Goal: Consume media (video, audio): Consume media (video, audio)

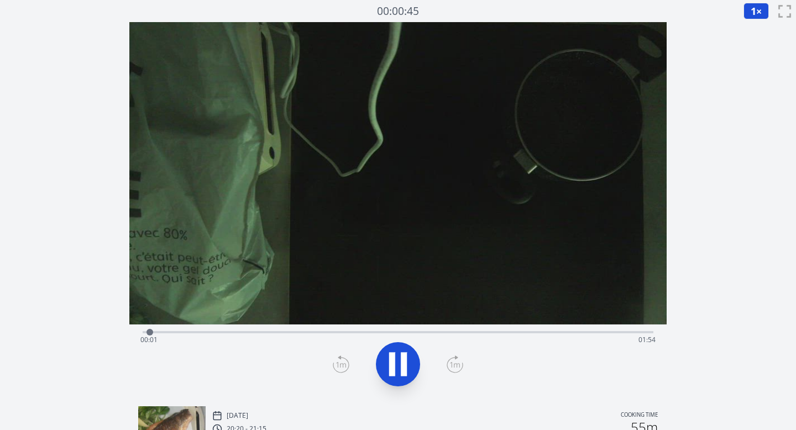
click at [455, 364] on icon at bounding box center [454, 364] width 17 height 18
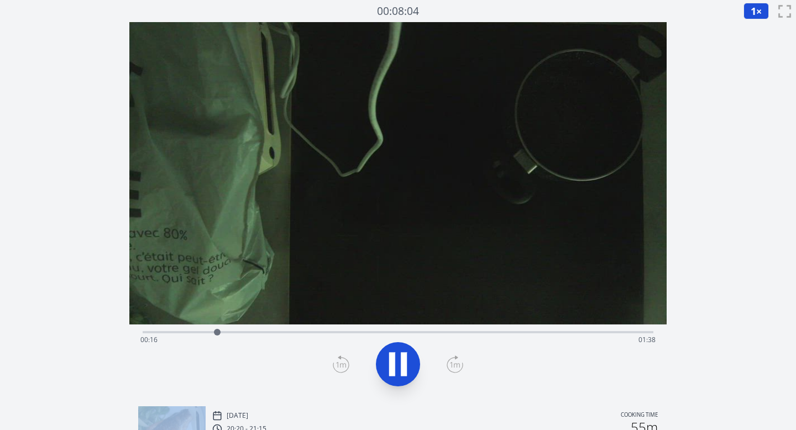
click at [455, 364] on icon at bounding box center [454, 364] width 17 height 18
click at [397, 360] on icon at bounding box center [397, 364] width 31 height 31
click at [753, 12] on span "1" at bounding box center [753, 10] width 6 height 13
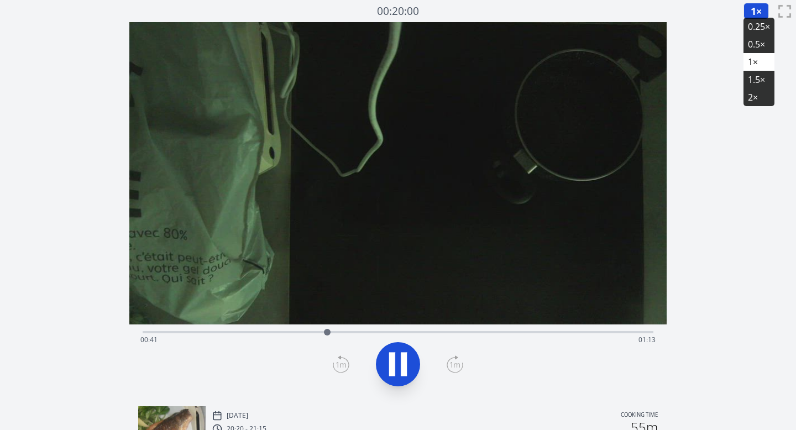
click at [753, 29] on li "0.25×" at bounding box center [758, 27] width 31 height 18
click at [457, 360] on icon at bounding box center [454, 364] width 17 height 18
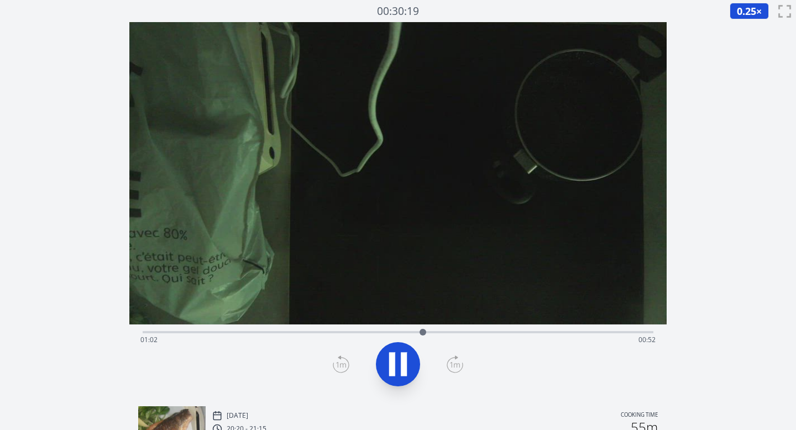
click at [458, 364] on icon at bounding box center [454, 364] width 17 height 18
click at [343, 356] on icon at bounding box center [341, 364] width 17 height 18
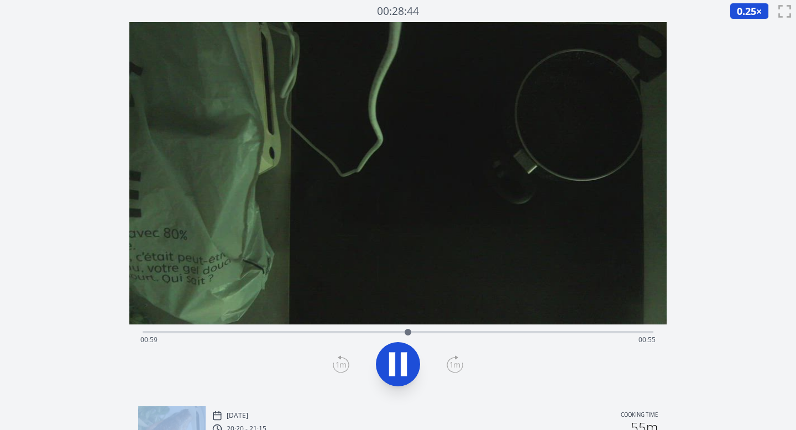
click at [343, 356] on icon at bounding box center [341, 364] width 17 height 18
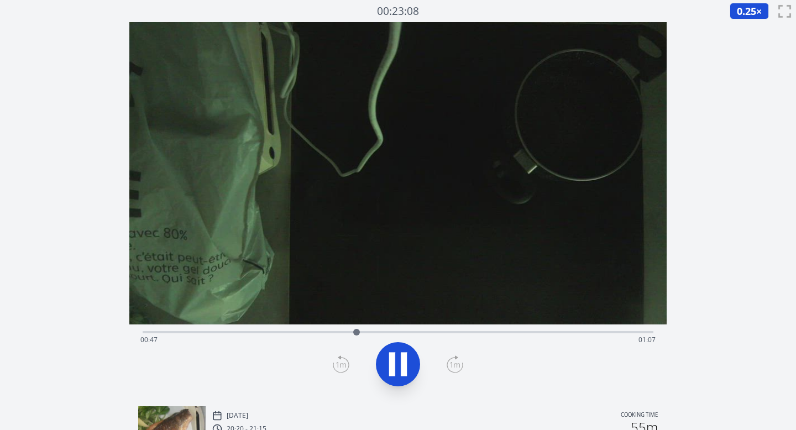
click at [343, 356] on icon at bounding box center [341, 364] width 17 height 18
click at [340, 367] on icon at bounding box center [341, 364] width 17 height 18
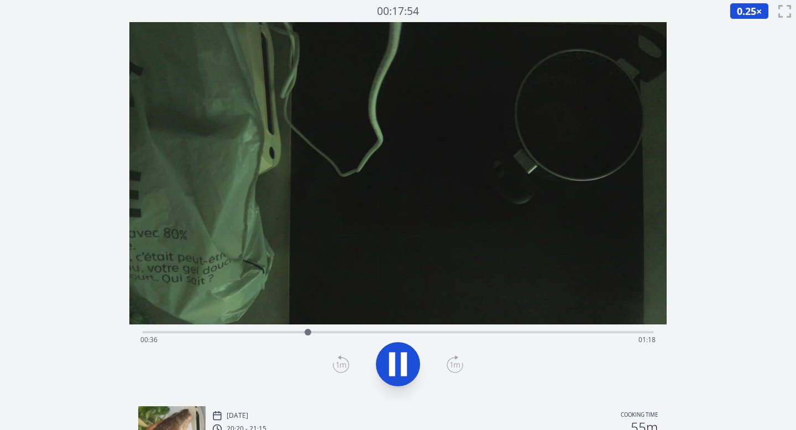
click at [340, 367] on icon at bounding box center [341, 364] width 17 height 18
click at [454, 365] on icon at bounding box center [455, 365] width 10 height 6
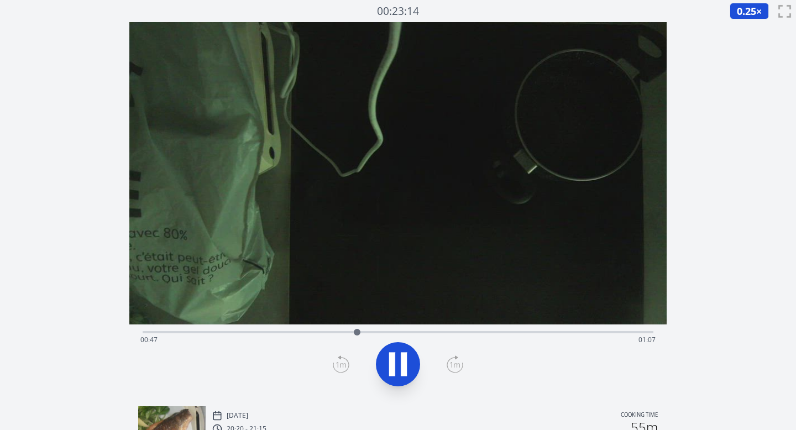
click at [454, 365] on icon at bounding box center [455, 365] width 10 height 6
click at [517, 331] on div "Time elapsed: 00:51 Time remaining: 01:03" at bounding box center [398, 340] width 516 height 18
click at [537, 330] on div "Time elapsed: 01:24 Time remaining: 00:31" at bounding box center [398, 330] width 511 height 13
click at [509, 329] on div "Time elapsed: 01:28 Time remaining: 00:26" at bounding box center [398, 330] width 511 height 13
click at [492, 334] on div "Time elapsed: 01:22 Time remaining: 00:33" at bounding box center [398, 340] width 516 height 18
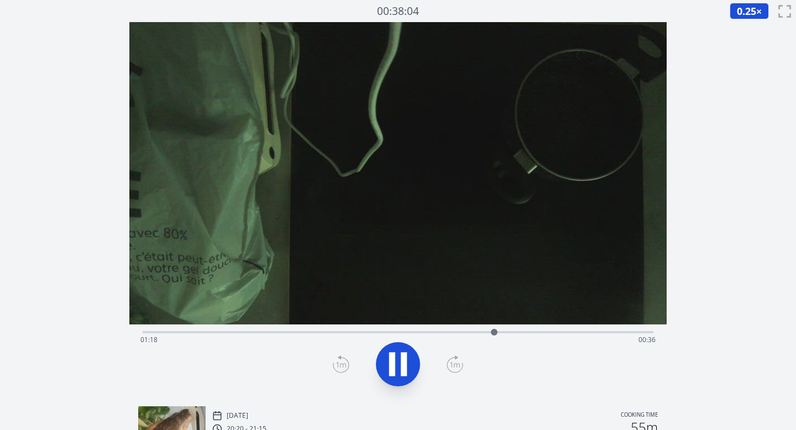
click at [462, 364] on icon at bounding box center [454, 365] width 15 height 15
click at [460, 364] on icon at bounding box center [454, 364] width 17 height 18
click at [339, 363] on icon at bounding box center [341, 364] width 17 height 18
click at [339, 358] on icon at bounding box center [339, 357] width 2 height 3
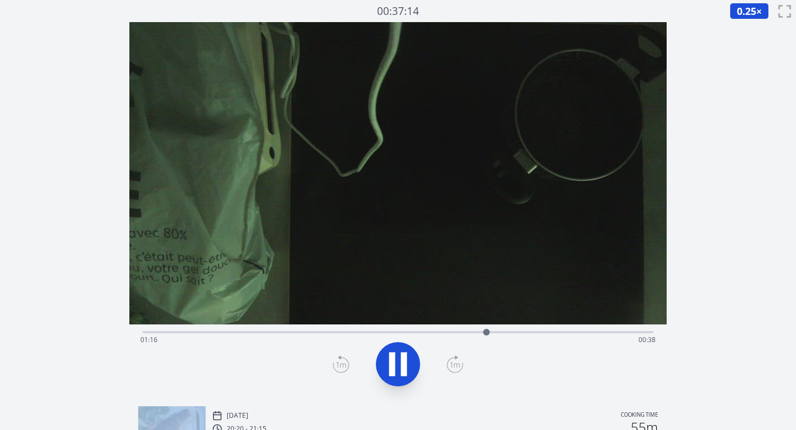
click at [339, 358] on icon at bounding box center [339, 357] width 2 height 3
click at [455, 366] on icon at bounding box center [454, 364] width 17 height 18
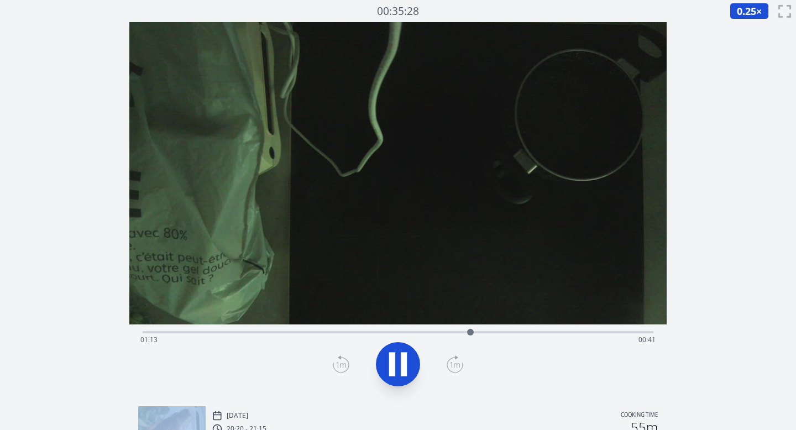
click at [455, 366] on icon at bounding box center [454, 364] width 17 height 18
click at [338, 365] on icon at bounding box center [341, 364] width 17 height 18
click at [419, 361] on button at bounding box center [398, 364] width 44 height 44
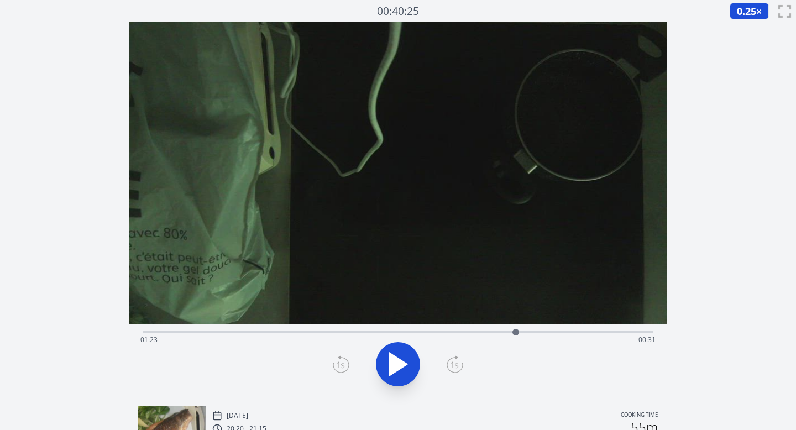
click at [405, 362] on icon at bounding box center [398, 364] width 18 height 23
click at [330, 365] on div at bounding box center [398, 364] width 524 height 53
click at [386, 365] on icon at bounding box center [397, 364] width 31 height 31
click at [338, 364] on icon at bounding box center [341, 365] width 8 height 7
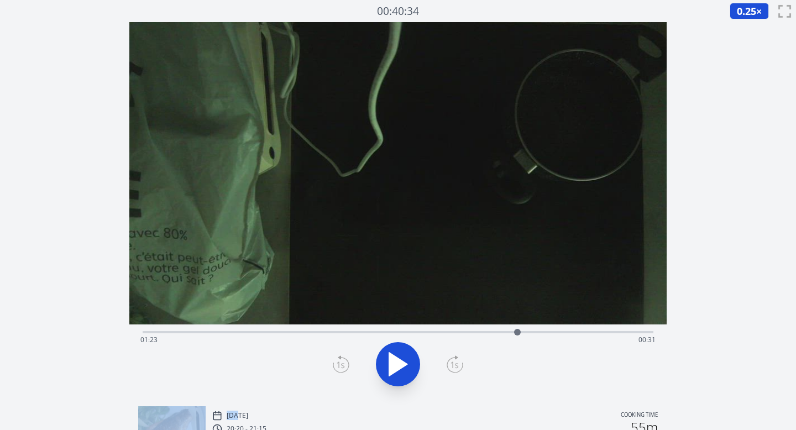
click at [338, 364] on icon at bounding box center [341, 365] width 8 height 7
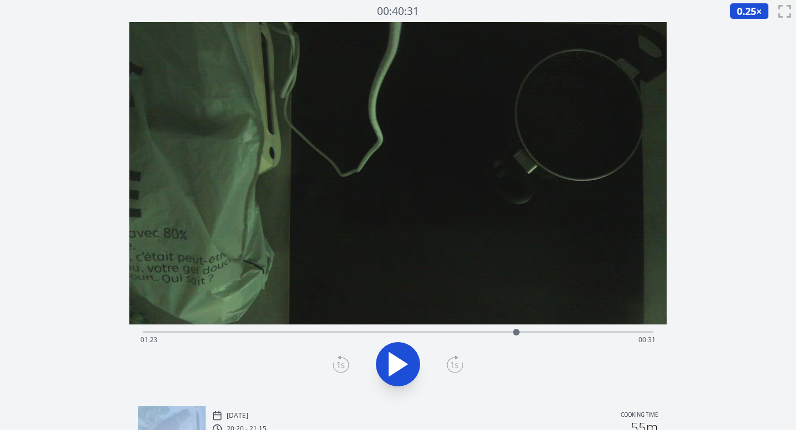
click at [338, 364] on icon at bounding box center [341, 365] width 8 height 7
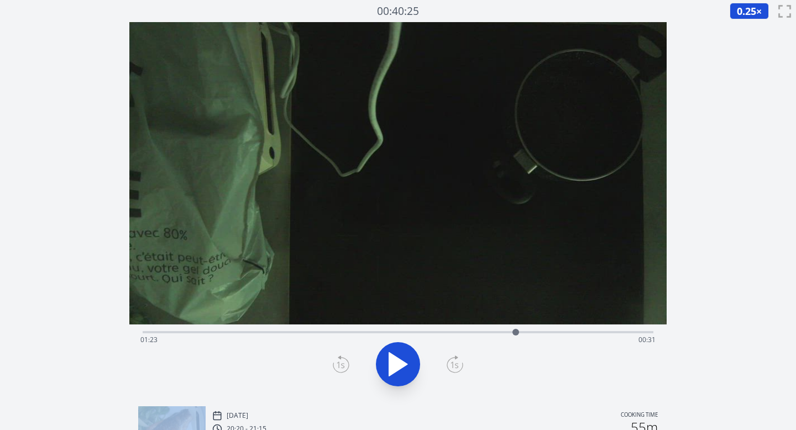
click at [338, 364] on icon at bounding box center [341, 365] width 8 height 7
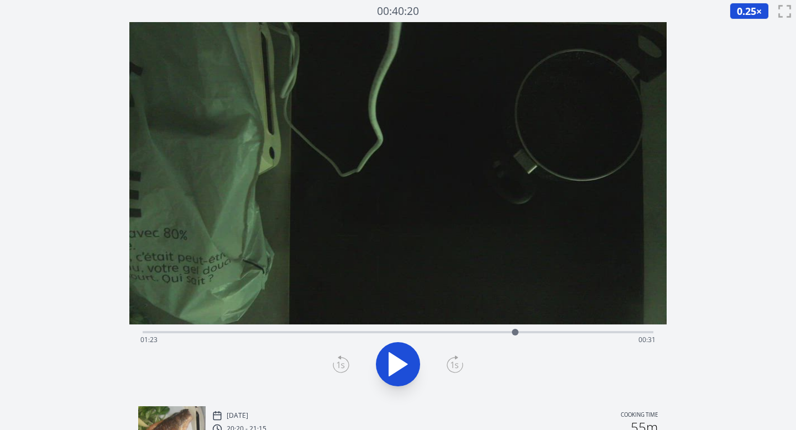
click at [338, 364] on icon at bounding box center [341, 365] width 8 height 7
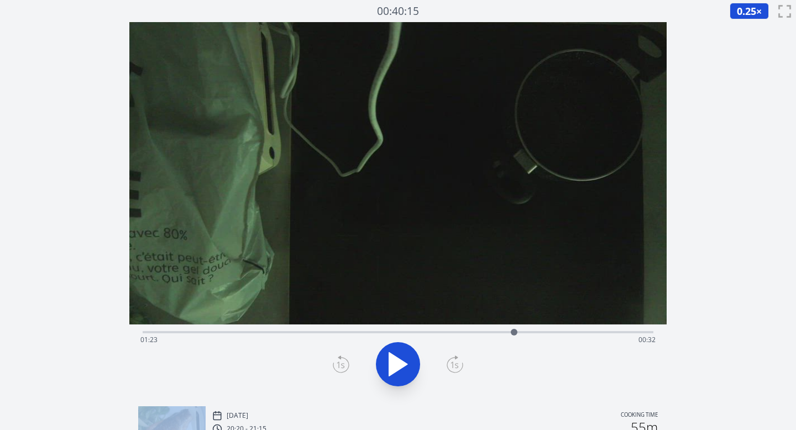
click at [338, 364] on icon at bounding box center [341, 365] width 8 height 7
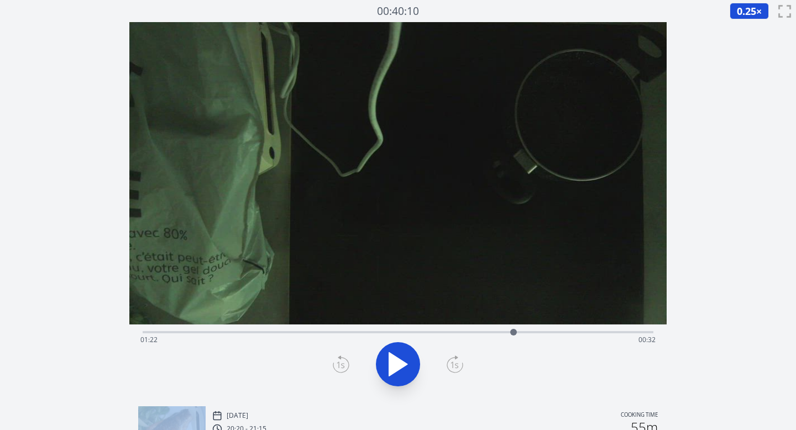
click at [338, 364] on icon at bounding box center [341, 365] width 8 height 7
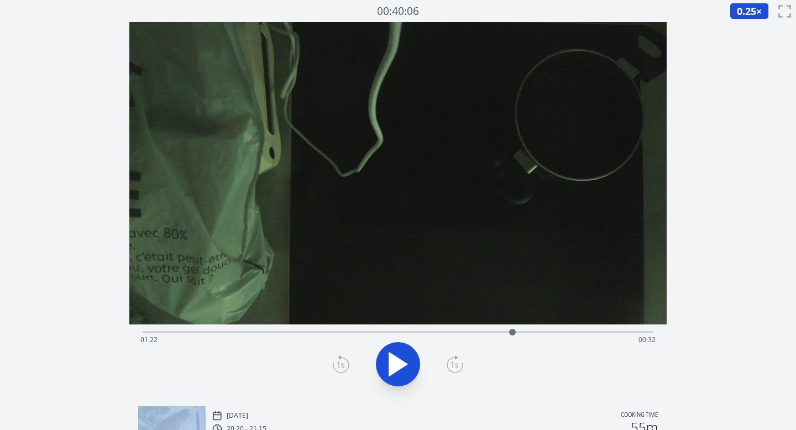
click at [338, 364] on icon at bounding box center [341, 365] width 8 height 7
click at [386, 374] on icon at bounding box center [397, 364] width 31 height 31
click at [461, 367] on icon at bounding box center [454, 364] width 17 height 18
click at [454, 366] on icon at bounding box center [455, 365] width 10 height 6
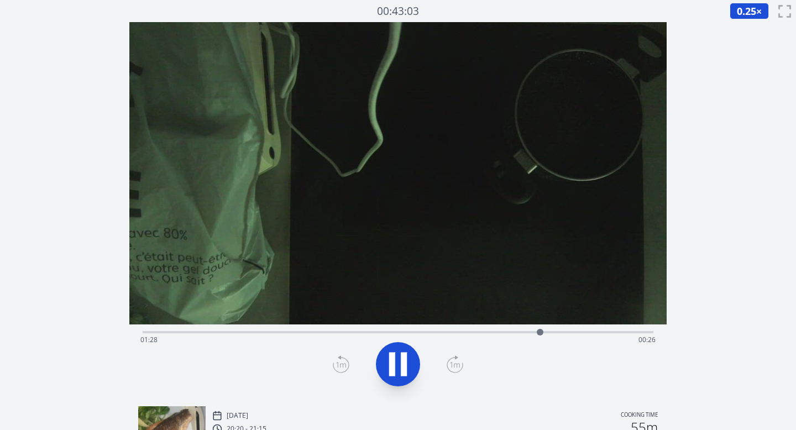
click at [454, 366] on icon at bounding box center [455, 365] width 10 height 6
click at [338, 364] on icon at bounding box center [341, 364] width 17 height 18
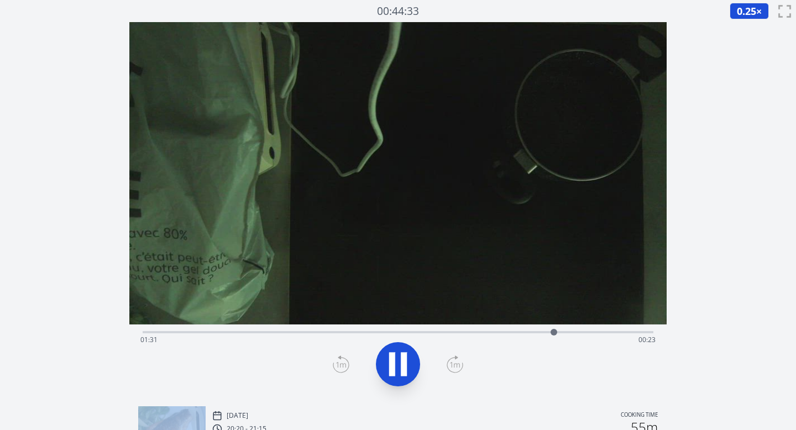
click at [338, 364] on icon at bounding box center [341, 364] width 17 height 18
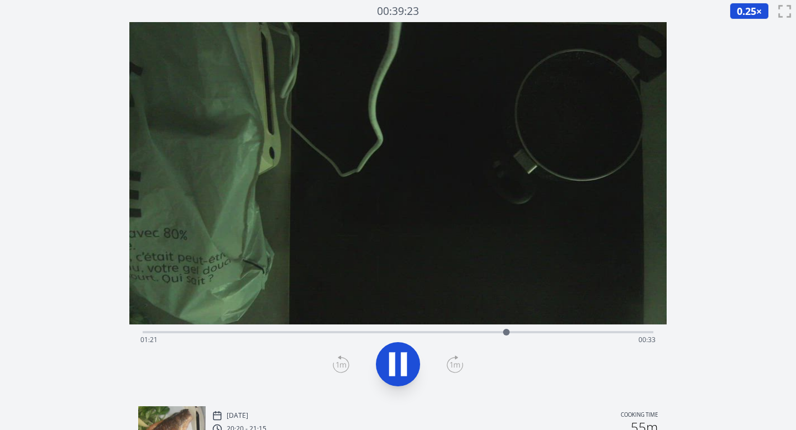
click at [454, 365] on icon at bounding box center [454, 364] width 17 height 18
click at [402, 364] on icon at bounding box center [404, 365] width 6 height 24
click at [343, 364] on icon at bounding box center [341, 364] width 17 height 18
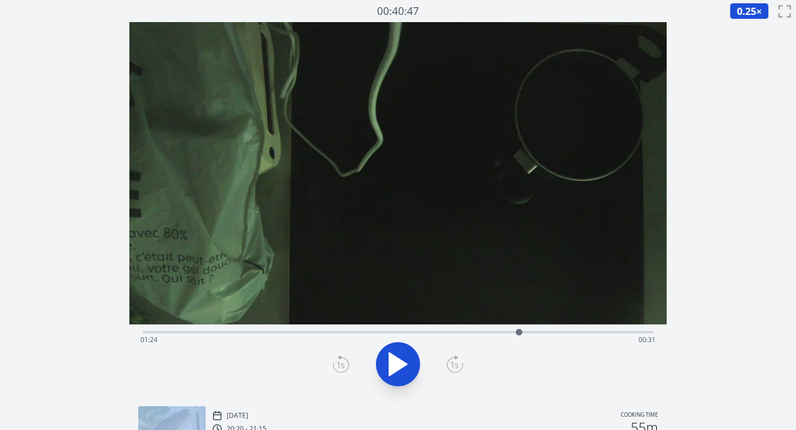
click at [343, 364] on icon at bounding box center [341, 364] width 17 height 18
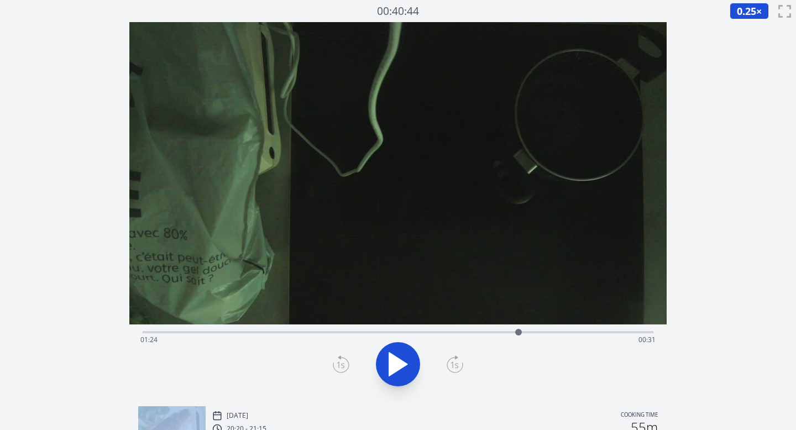
click at [343, 364] on icon at bounding box center [341, 364] width 17 height 18
click at [343, 365] on icon at bounding box center [341, 365] width 8 height 7
click at [456, 367] on icon at bounding box center [455, 365] width 8 height 7
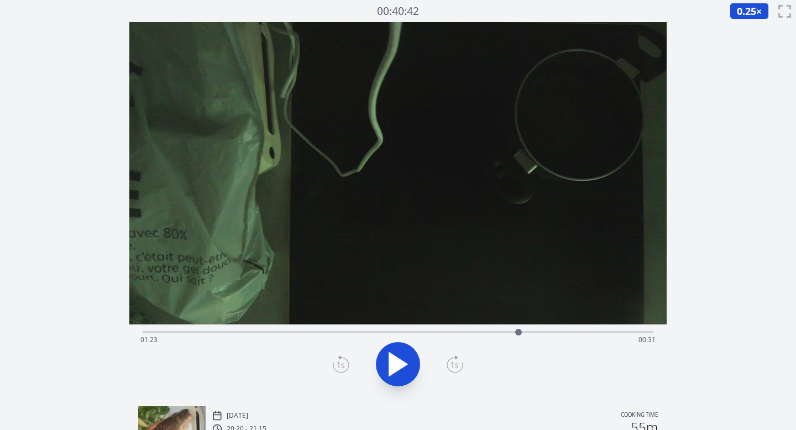
click at [456, 367] on icon at bounding box center [455, 365] width 8 height 7
click at [342, 366] on icon at bounding box center [341, 364] width 17 height 18
click at [407, 368] on icon at bounding box center [397, 364] width 31 height 31
click at [396, 364] on icon at bounding box center [397, 364] width 31 height 31
click at [330, 356] on div at bounding box center [398, 364] width 524 height 53
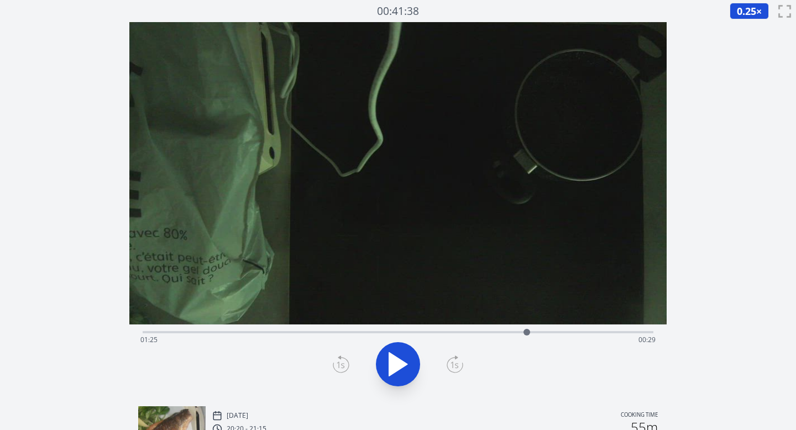
click at [397, 356] on icon at bounding box center [397, 364] width 31 height 31
click at [337, 361] on icon at bounding box center [341, 364] width 17 height 18
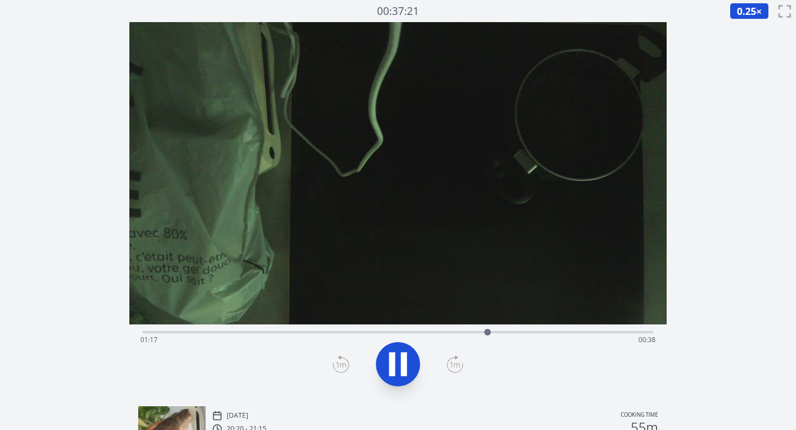
click at [337, 361] on icon at bounding box center [341, 364] width 17 height 18
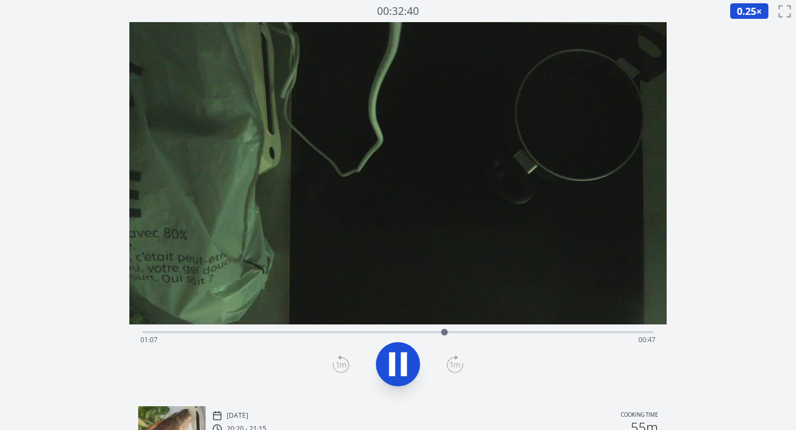
click at [396, 362] on icon at bounding box center [397, 364] width 31 height 31
click at [324, 340] on div "Time elapsed: 01:07 Time remaining: 00:47" at bounding box center [398, 340] width 516 height 18
click at [346, 333] on div "Time elapsed: 00:40 Time remaining: 01:14" at bounding box center [398, 340] width 516 height 18
click at [363, 328] on div "Time elapsed: 00:45 Time remaining: 01:09" at bounding box center [398, 330] width 511 height 13
click at [395, 333] on div "Time elapsed: 00:49 Time remaining: 01:05" at bounding box center [398, 340] width 516 height 18
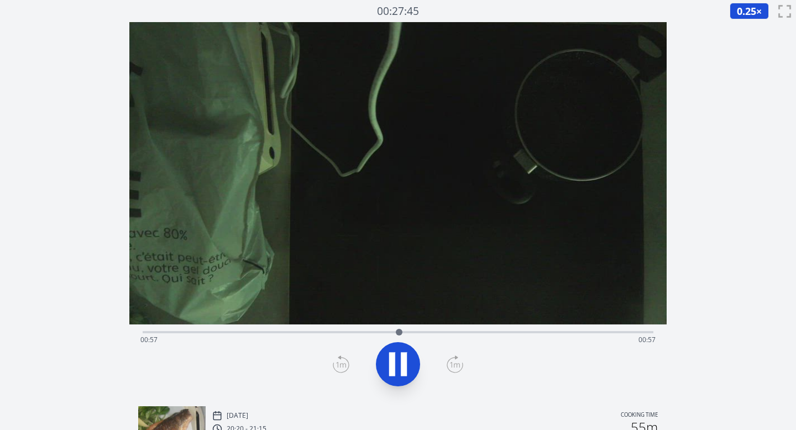
click at [456, 366] on icon at bounding box center [454, 364] width 17 height 18
click at [404, 371] on icon at bounding box center [404, 365] width 6 height 24
click at [337, 365] on icon at bounding box center [341, 364] width 17 height 18
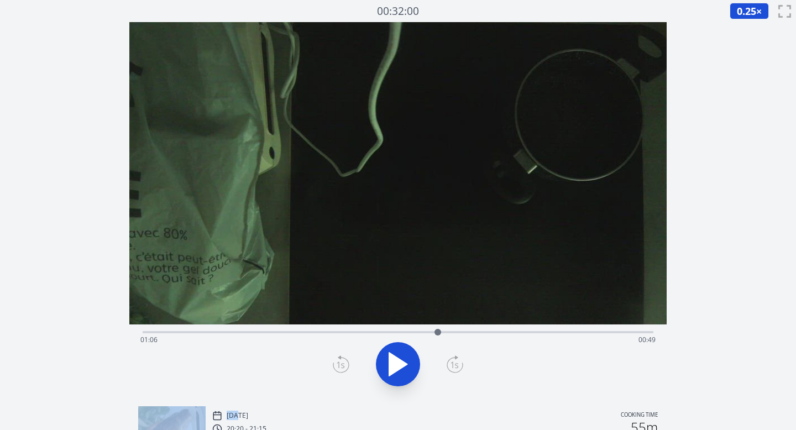
click at [337, 365] on icon at bounding box center [341, 364] width 17 height 18
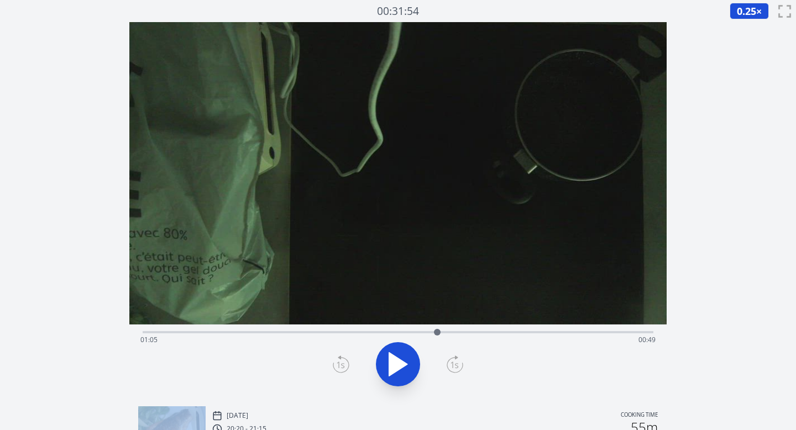
click at [337, 365] on icon at bounding box center [341, 364] width 17 height 18
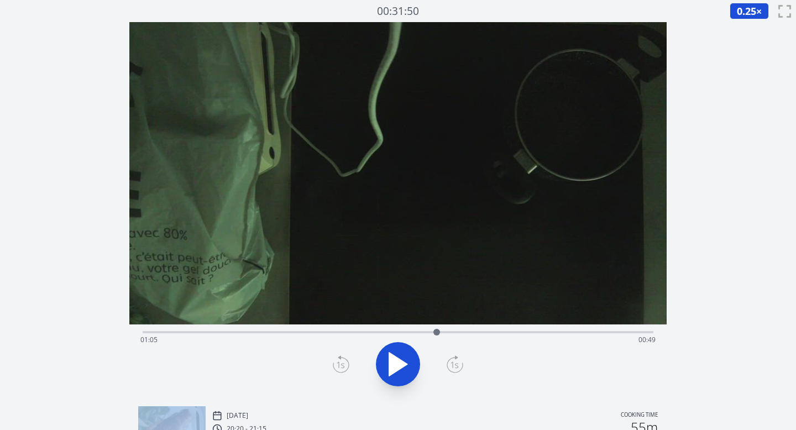
click at [337, 365] on icon at bounding box center [341, 364] width 17 height 18
click at [441, 334] on div at bounding box center [441, 332] width 7 height 7
click at [453, 355] on icon at bounding box center [454, 364] width 17 height 18
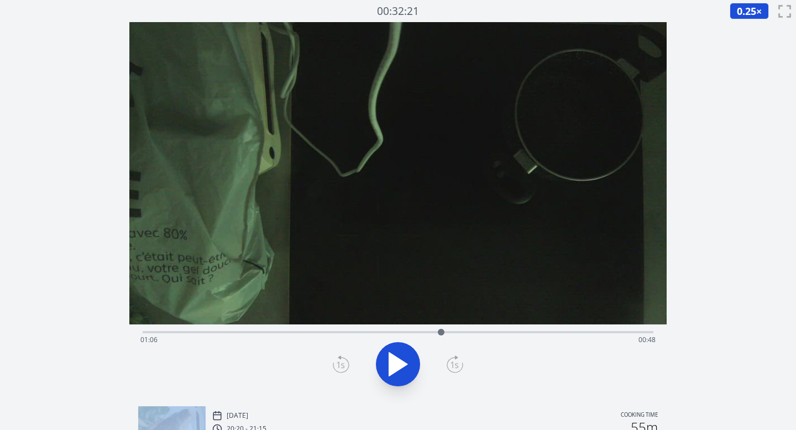
click at [453, 355] on icon at bounding box center [454, 364] width 17 height 18
click at [453, 358] on icon at bounding box center [454, 365] width 15 height 15
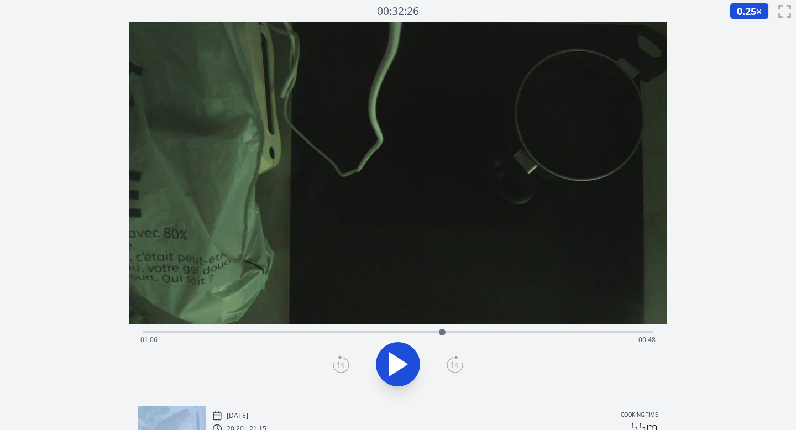
click at [461, 364] on icon at bounding box center [454, 364] width 17 height 18
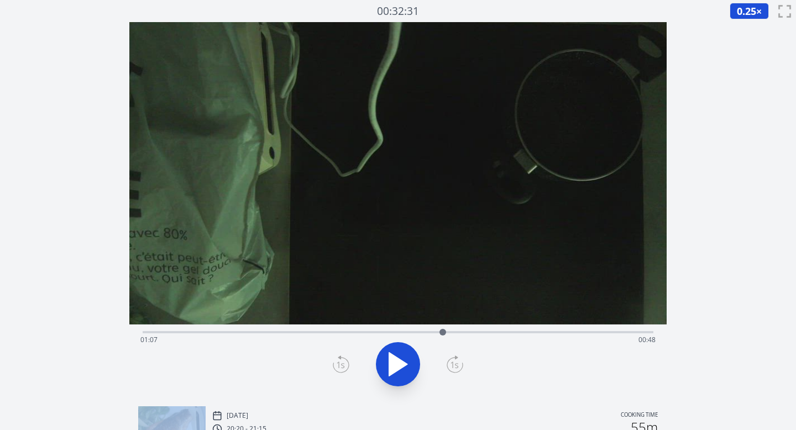
click at [461, 364] on icon at bounding box center [454, 364] width 17 height 18
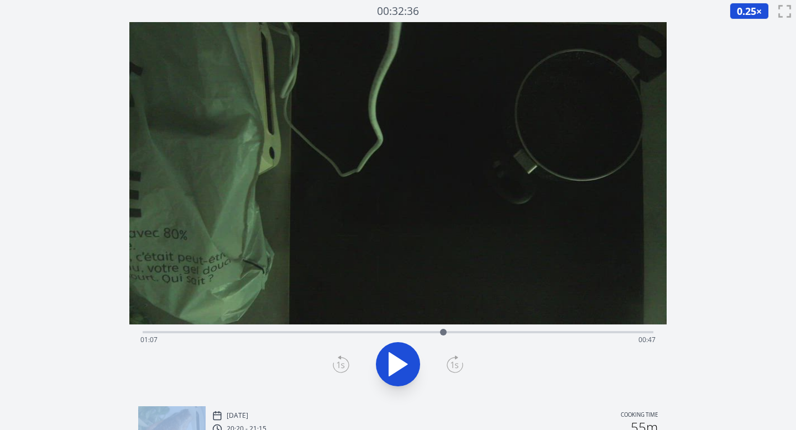
click at [461, 364] on icon at bounding box center [454, 364] width 17 height 18
click at [344, 362] on icon at bounding box center [341, 364] width 17 height 18
click at [445, 367] on div at bounding box center [398, 364] width 524 height 53
click at [454, 366] on icon at bounding box center [454, 364] width 17 height 18
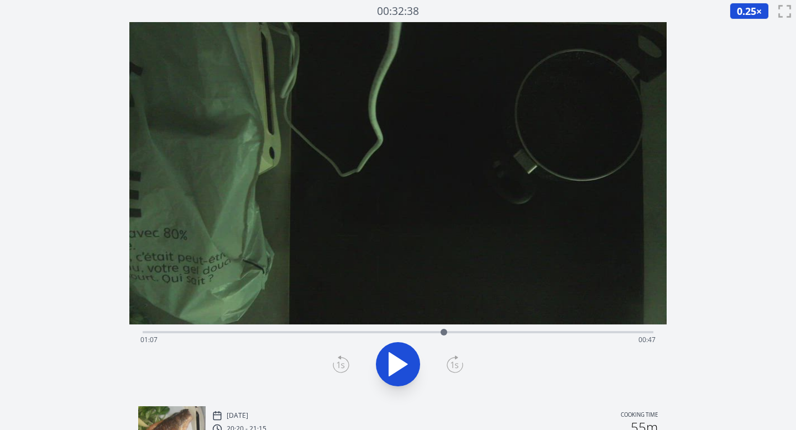
click at [337, 365] on icon at bounding box center [341, 364] width 17 height 18
click at [338, 365] on icon at bounding box center [341, 364] width 17 height 18
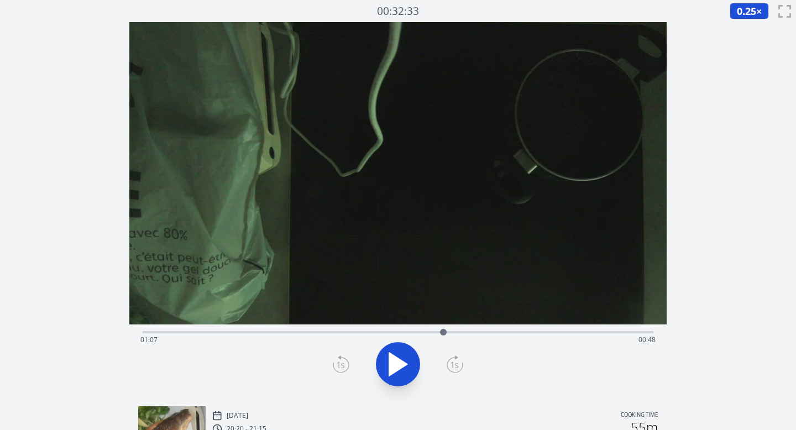
click at [338, 365] on icon at bounding box center [341, 364] width 17 height 18
click at [340, 360] on icon at bounding box center [341, 364] width 17 height 18
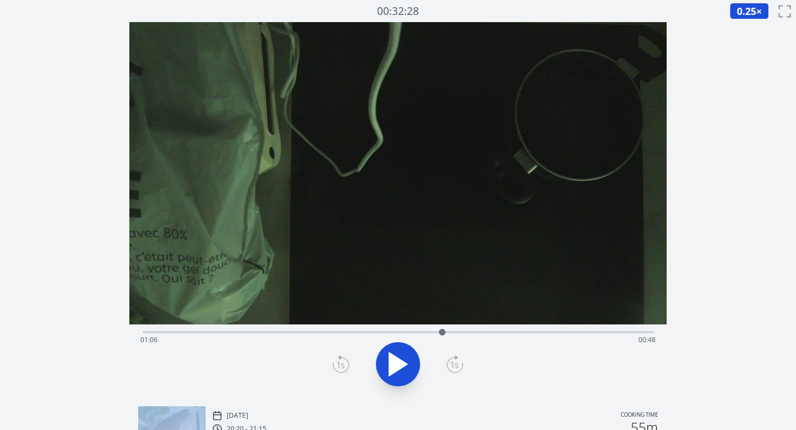
click at [340, 360] on icon at bounding box center [341, 364] width 17 height 18
click at [457, 366] on icon at bounding box center [455, 365] width 8 height 7
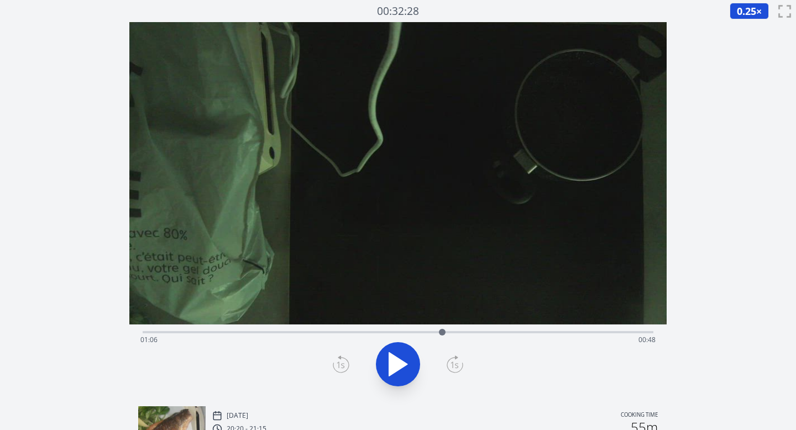
click at [457, 366] on icon at bounding box center [455, 365] width 8 height 7
click at [397, 356] on icon at bounding box center [397, 364] width 31 height 31
drag, startPoint x: 446, startPoint y: 333, endPoint x: 440, endPoint y: 331, distance: 6.0
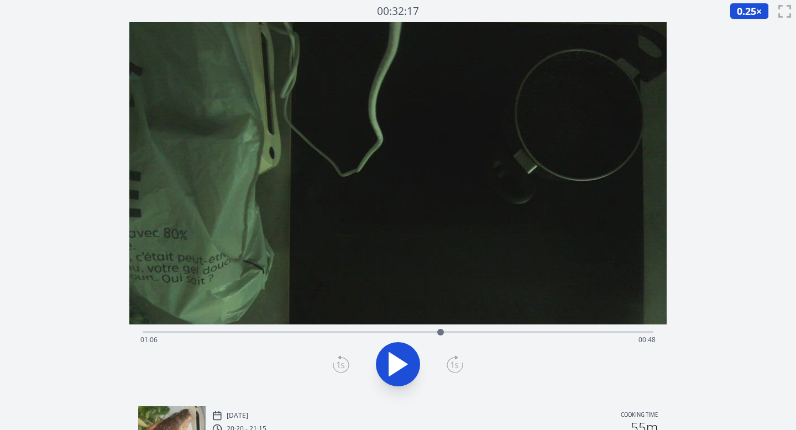
click at [440, 331] on div at bounding box center [440, 332] width 7 height 7
click at [408, 368] on icon at bounding box center [397, 364] width 31 height 31
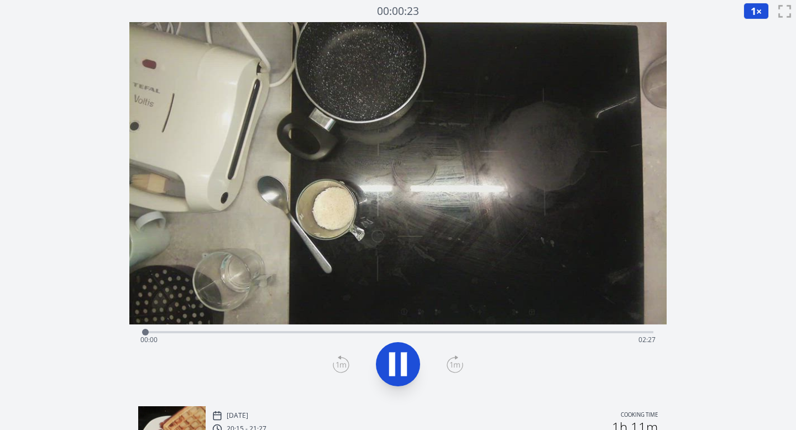
click at [451, 371] on icon at bounding box center [454, 365] width 15 height 15
click at [451, 371] on icon at bounding box center [454, 364] width 17 height 18
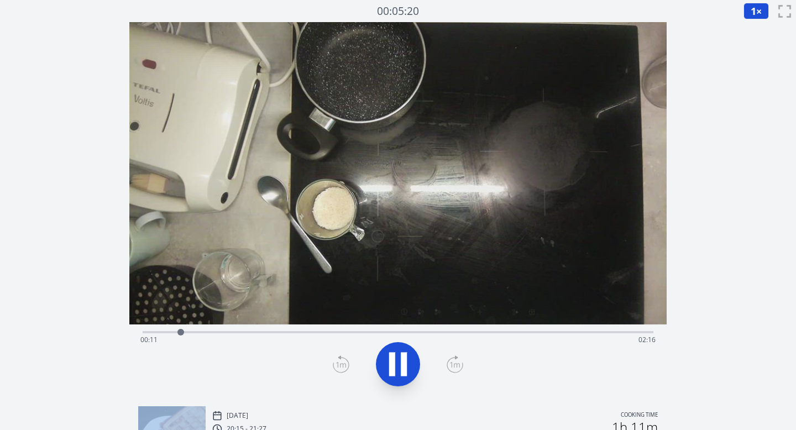
click at [451, 371] on icon at bounding box center [454, 364] width 17 height 18
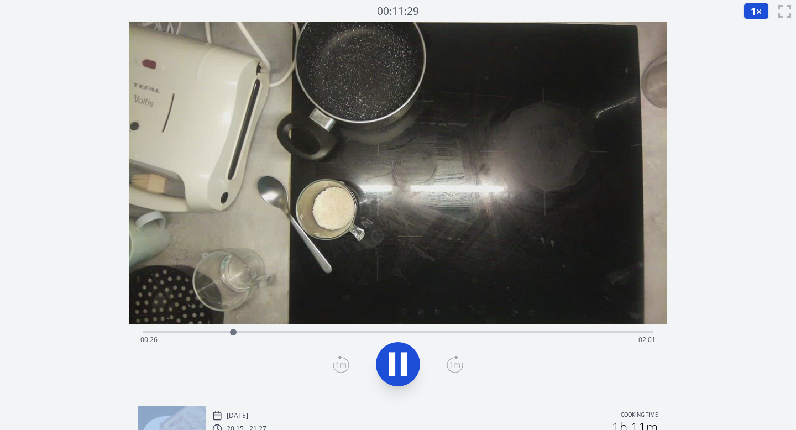
click at [451, 371] on icon at bounding box center [454, 364] width 17 height 18
click at [454, 369] on icon at bounding box center [454, 364] width 17 height 18
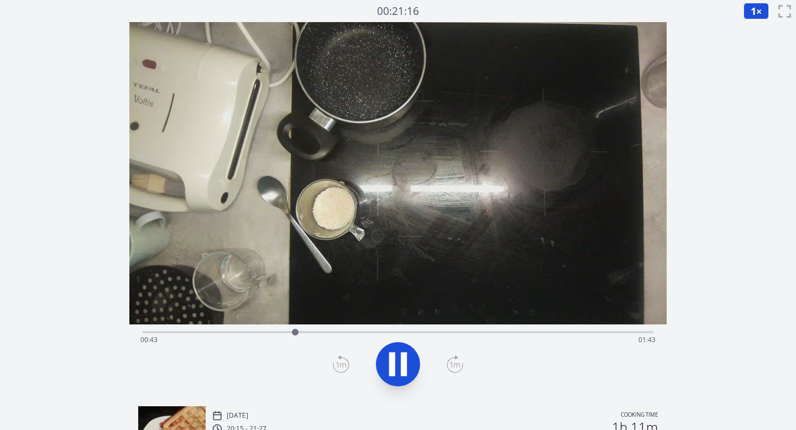
click at [454, 369] on icon at bounding box center [454, 364] width 17 height 18
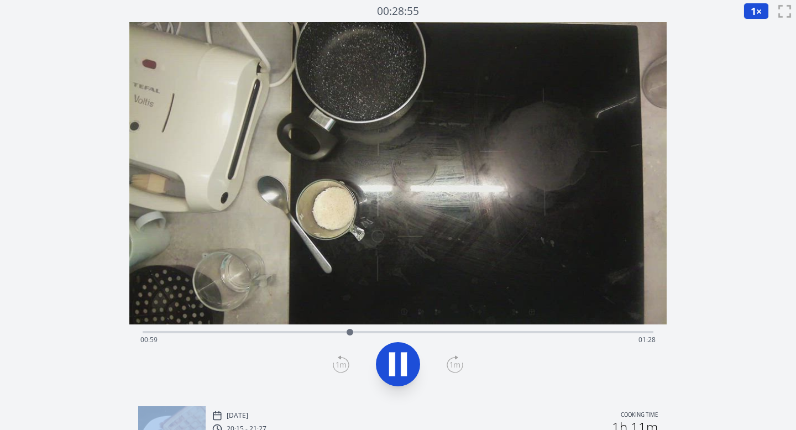
click at [454, 369] on icon at bounding box center [454, 364] width 17 height 18
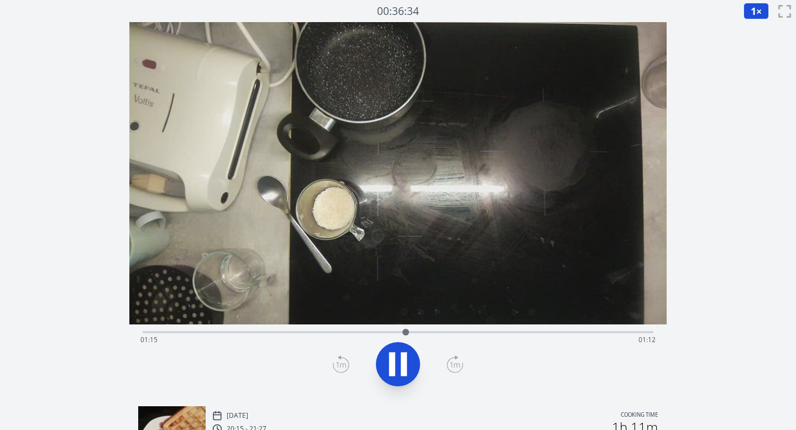
click at [340, 362] on icon at bounding box center [341, 364] width 17 height 18
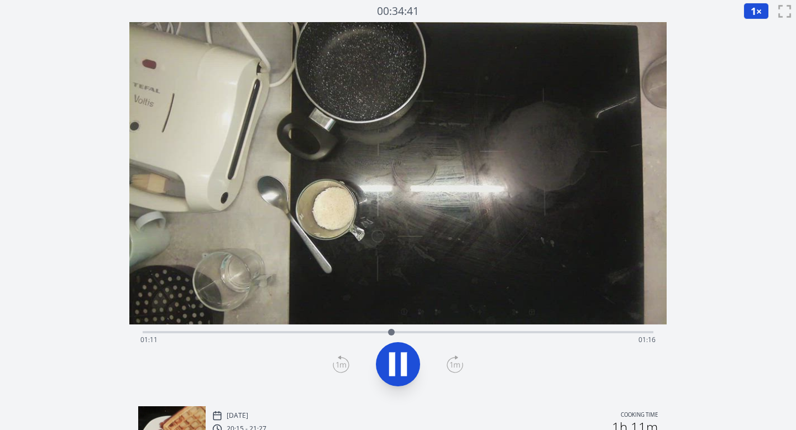
click at [340, 362] on icon at bounding box center [341, 364] width 17 height 18
click at [456, 367] on icon at bounding box center [455, 365] width 10 height 6
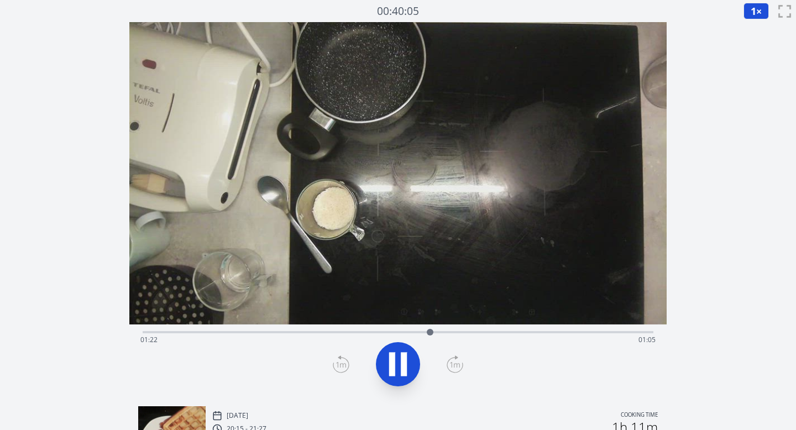
click at [456, 367] on icon at bounding box center [455, 365] width 10 height 6
click at [404, 362] on icon at bounding box center [404, 365] width 6 height 24
